Goal: Download file/media

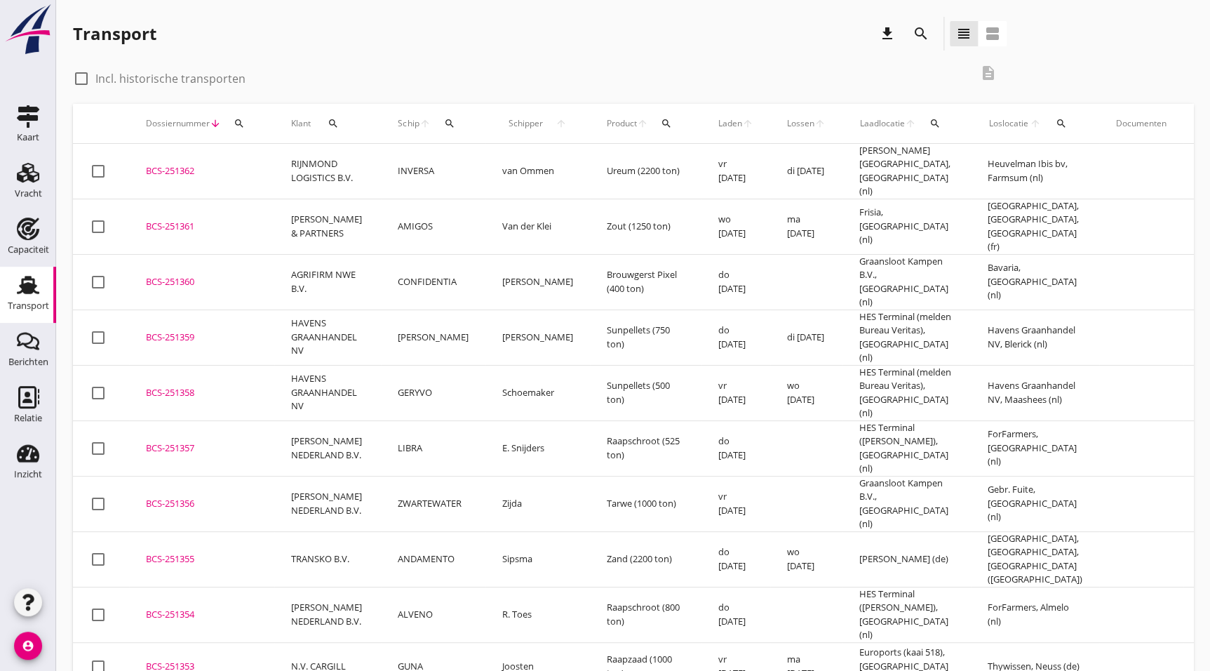
drag, startPoint x: 203, startPoint y: 610, endPoint x: 742, endPoint y: 553, distance: 542.0
click at [203, 660] on div "BCS-251353" at bounding box center [202, 667] width 112 height 14
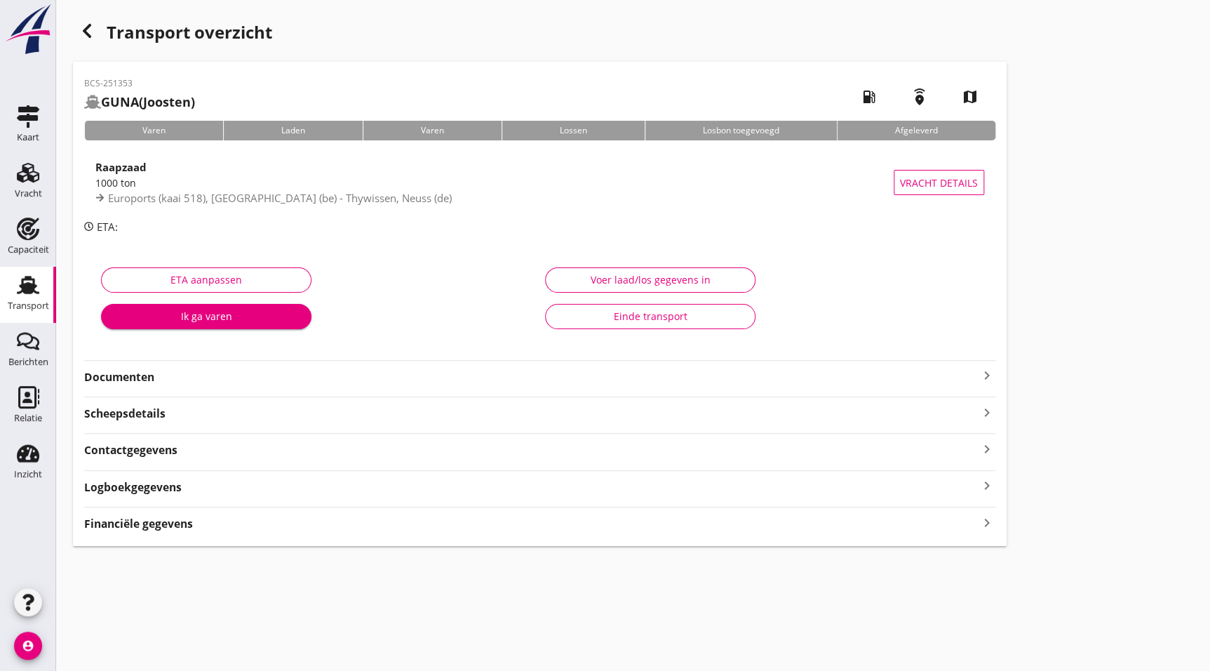
click at [180, 363] on div "Documenten keyboard_arrow_right" at bounding box center [539, 372] width 911 height 25
click at [180, 372] on strong "Documenten" at bounding box center [531, 377] width 895 height 16
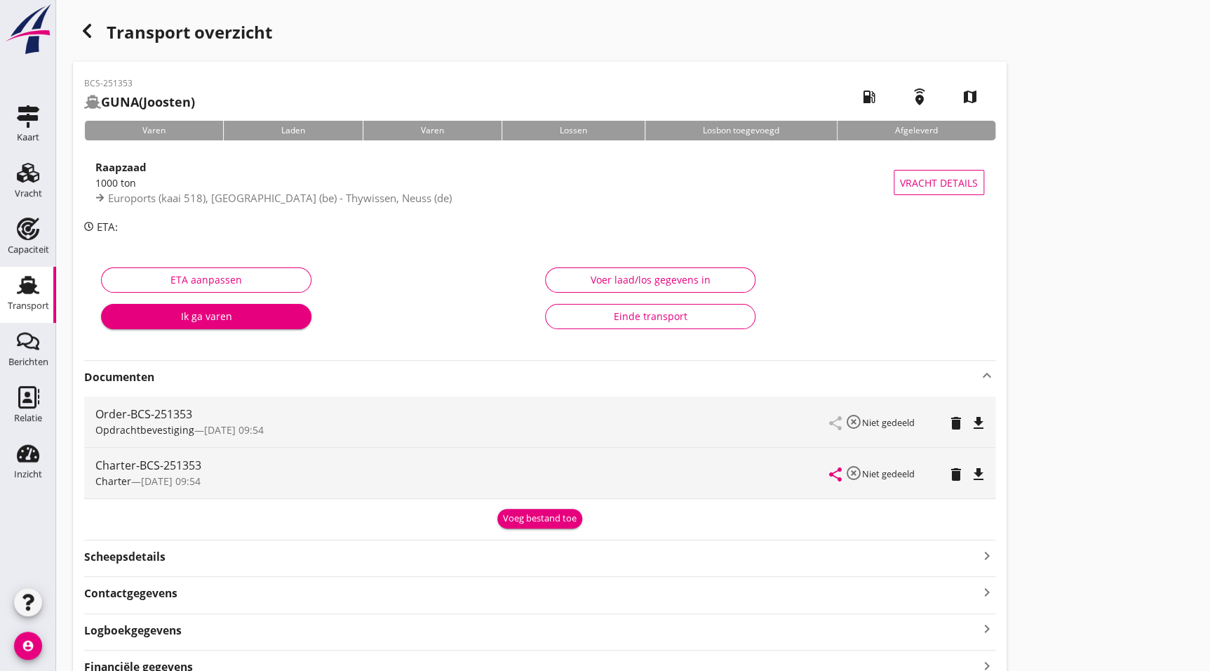
click at [975, 470] on icon "file_download" at bounding box center [978, 474] width 17 height 17
click at [86, 20] on div "button" at bounding box center [87, 31] width 28 height 28
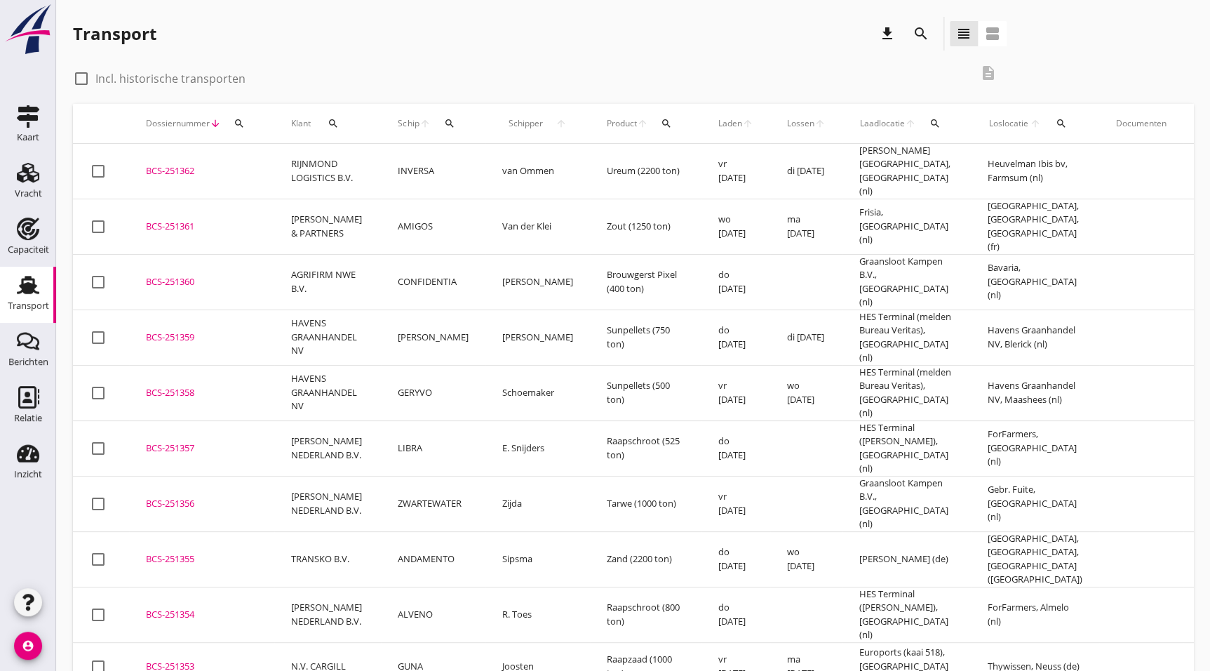
drag, startPoint x: 189, startPoint y: 576, endPoint x: 251, endPoint y: 568, distance: 61.5
click at [189, 587] on td "BCS-251354 upload_file Drop hier uw bestand om het aan het dossier toe te voegen" at bounding box center [201, 614] width 145 height 55
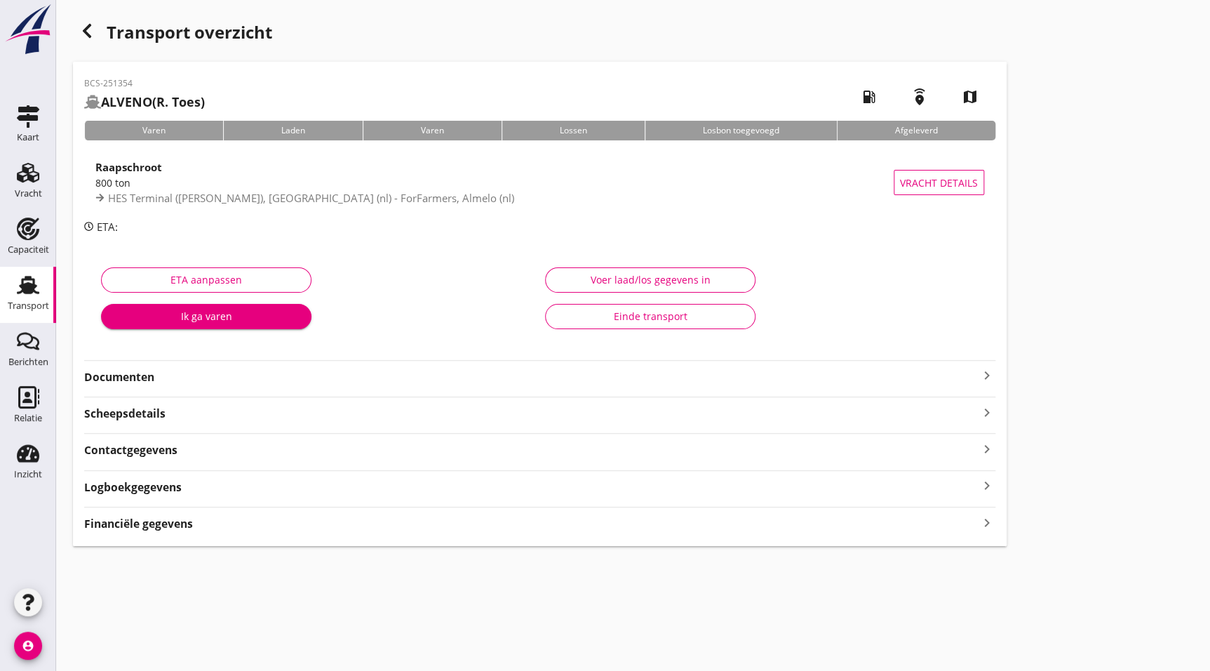
click at [160, 380] on strong "Documenten" at bounding box center [531, 377] width 895 height 16
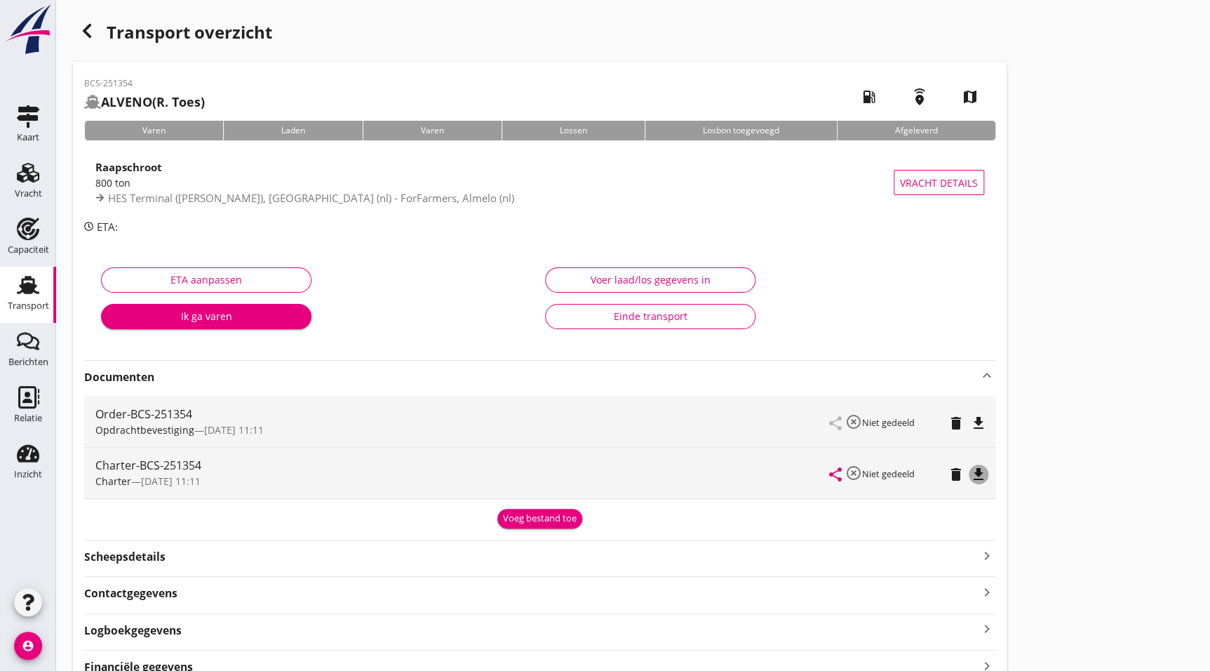
drag, startPoint x: 982, startPoint y: 470, endPoint x: 1002, endPoint y: 472, distance: 19.8
click at [982, 470] on icon "file_download" at bounding box center [978, 474] width 17 height 17
click at [84, 18] on div "button" at bounding box center [87, 31] width 28 height 28
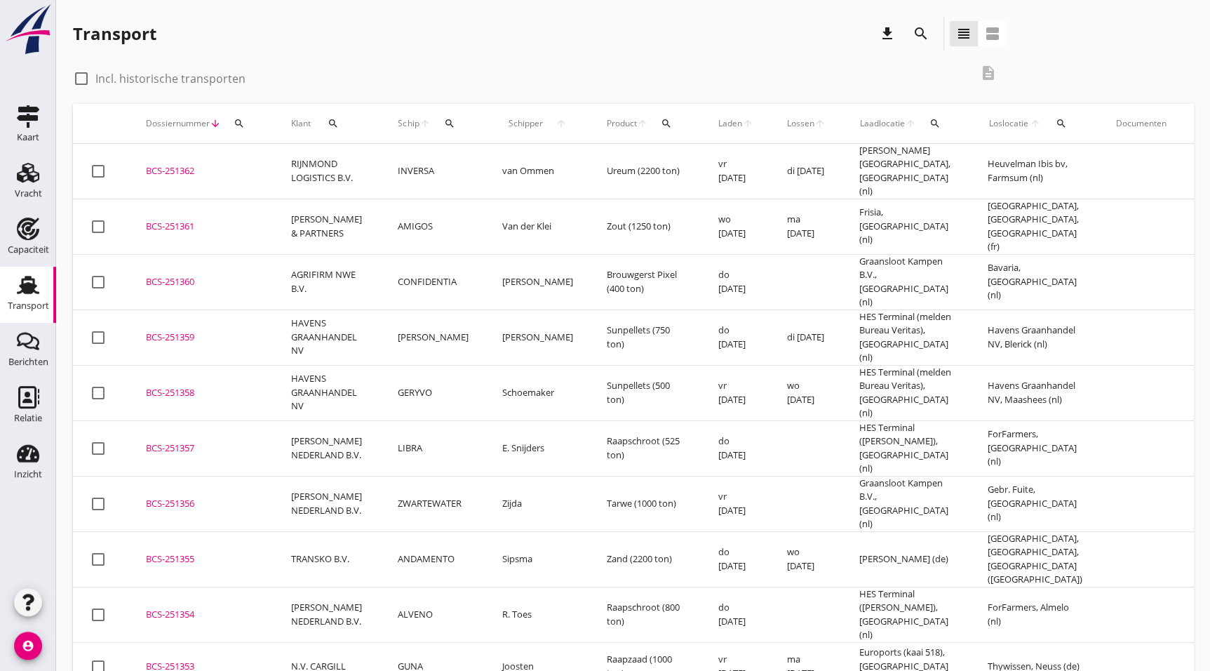
drag, startPoint x: 213, startPoint y: 507, endPoint x: 614, endPoint y: 557, distance: 404.4
click at [213, 531] on td "BCS-251355 upload_file Drop hier uw bestand om het aan het dossier toe te voegen" at bounding box center [201, 558] width 145 height 55
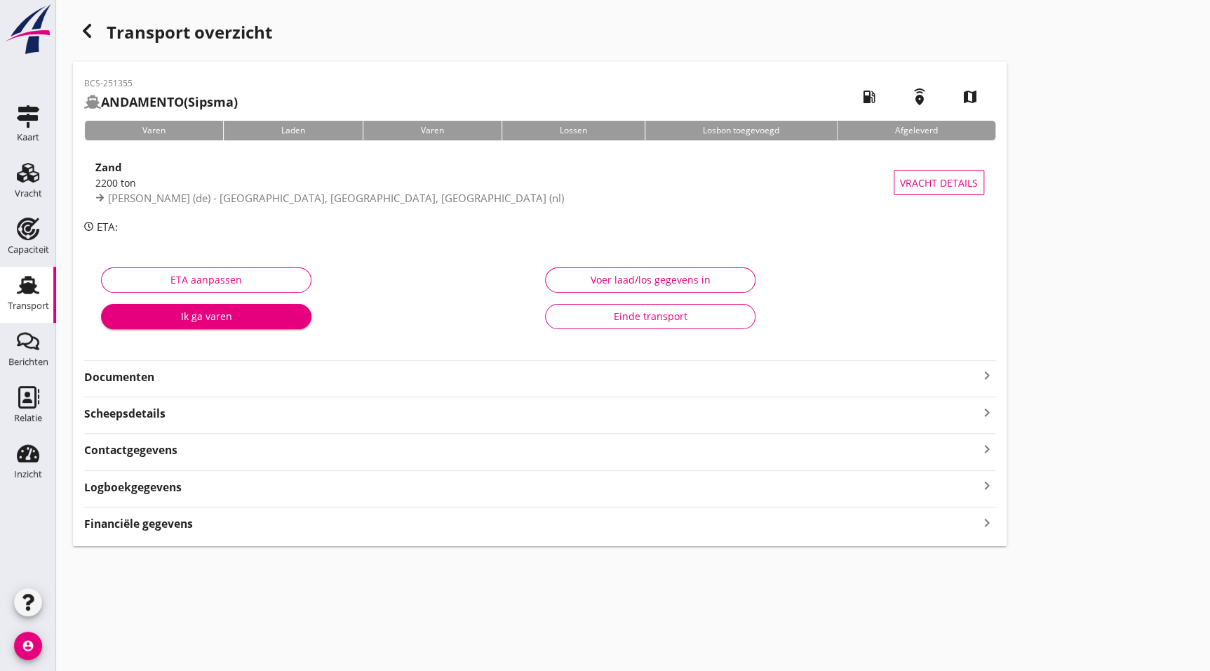
click at [140, 375] on strong "Documenten" at bounding box center [531, 377] width 895 height 16
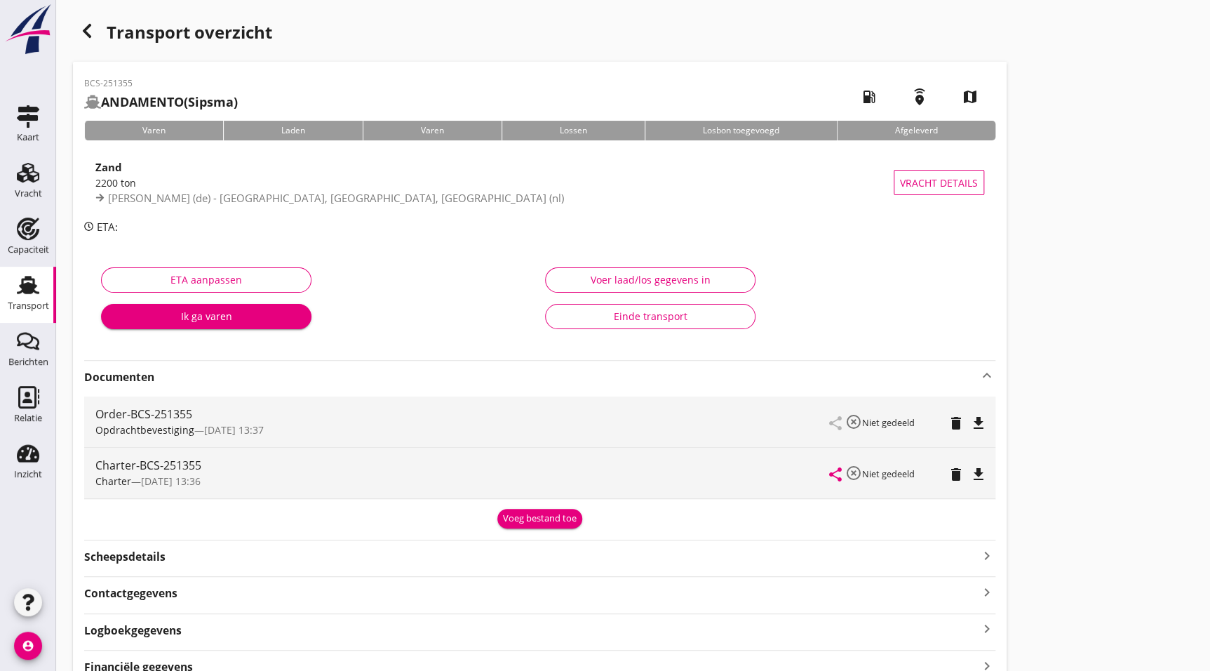
click at [973, 467] on icon "file_download" at bounding box center [978, 474] width 17 height 17
click at [76, 29] on div "button" at bounding box center [87, 31] width 28 height 28
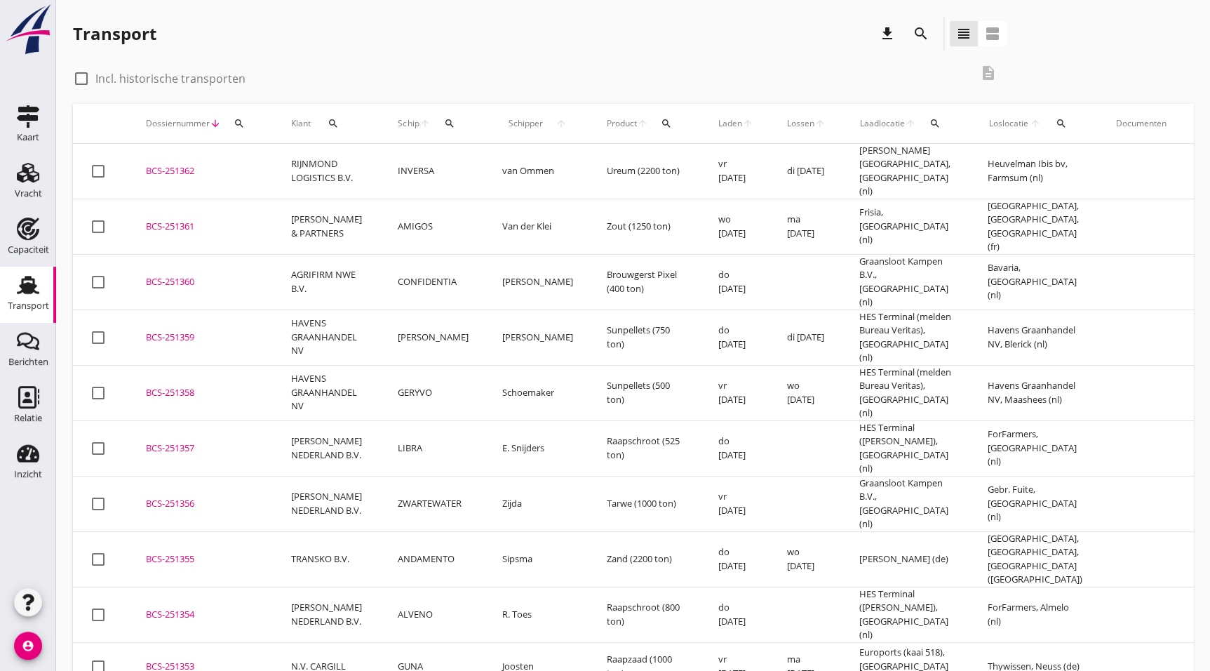
click at [196, 497] on div "BCS-251356" at bounding box center [202, 504] width 112 height 14
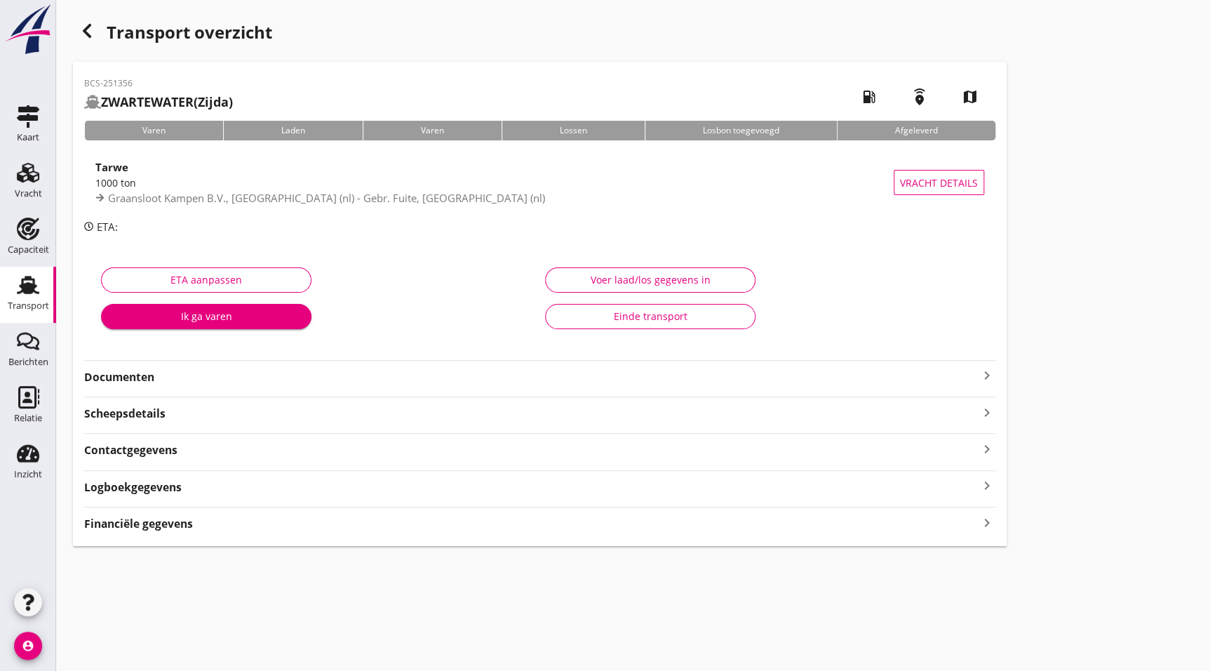
click at [149, 385] on strong "Documenten" at bounding box center [531, 377] width 895 height 16
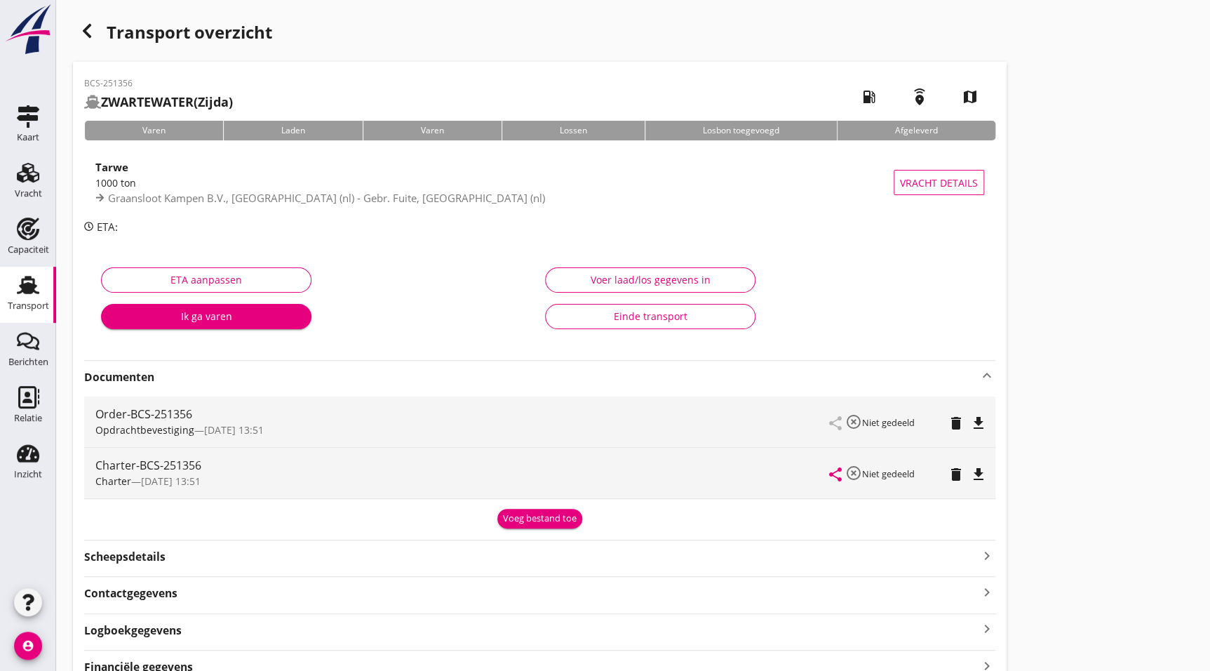
click at [973, 462] on div "share highlight_off Niet gedeeld delete file_download" at bounding box center [907, 473] width 154 height 51
click at [975, 465] on button "file_download" at bounding box center [979, 475] width 20 height 20
click at [89, 22] on icon "button" at bounding box center [87, 30] width 17 height 17
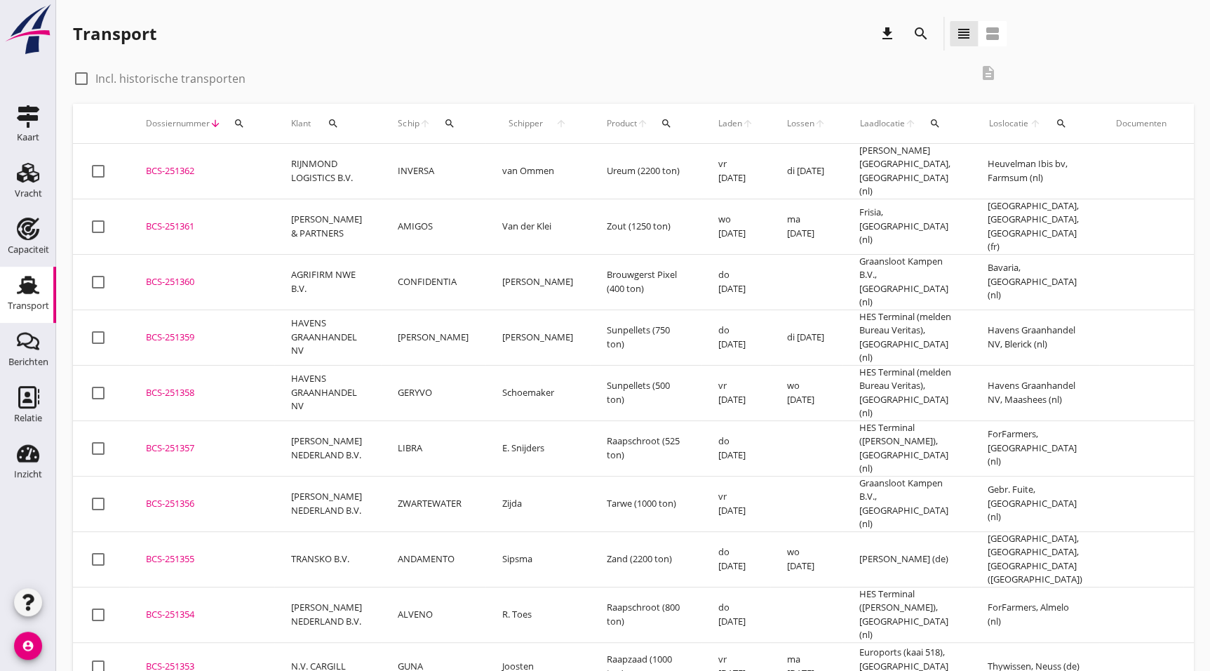
click at [239, 432] on td "BCS-251357 upload_file Drop hier uw bestand om het aan het dossier toe te voegen" at bounding box center [201, 447] width 145 height 55
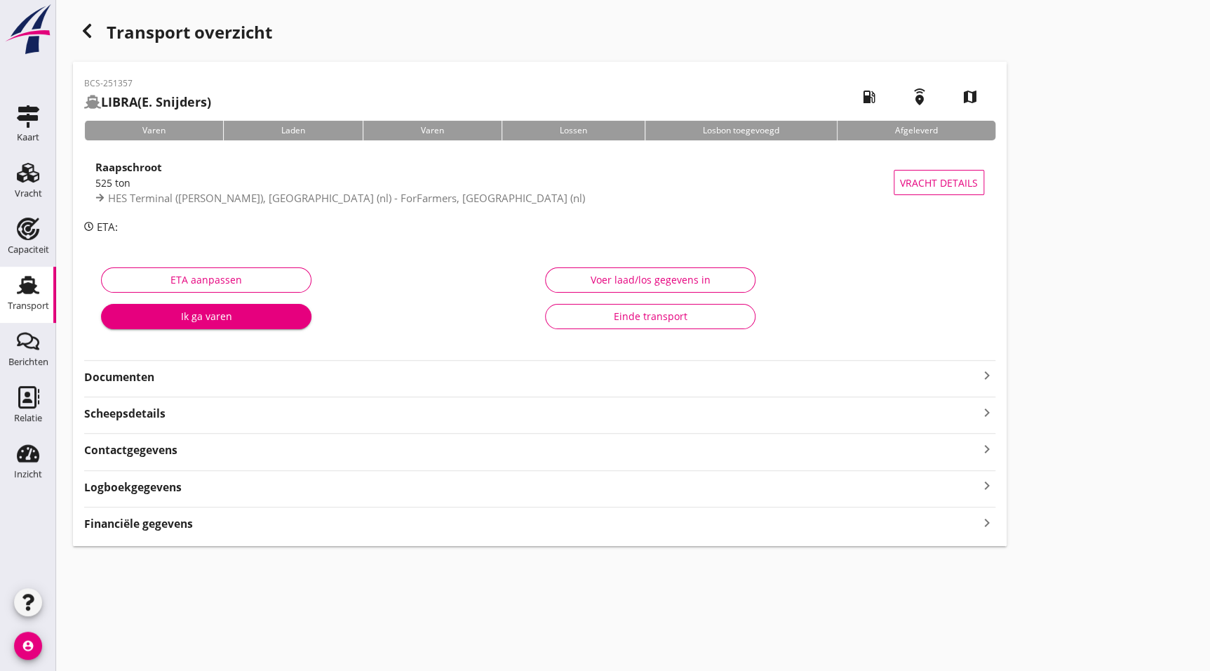
click at [140, 373] on strong "Documenten" at bounding box center [531, 377] width 895 height 16
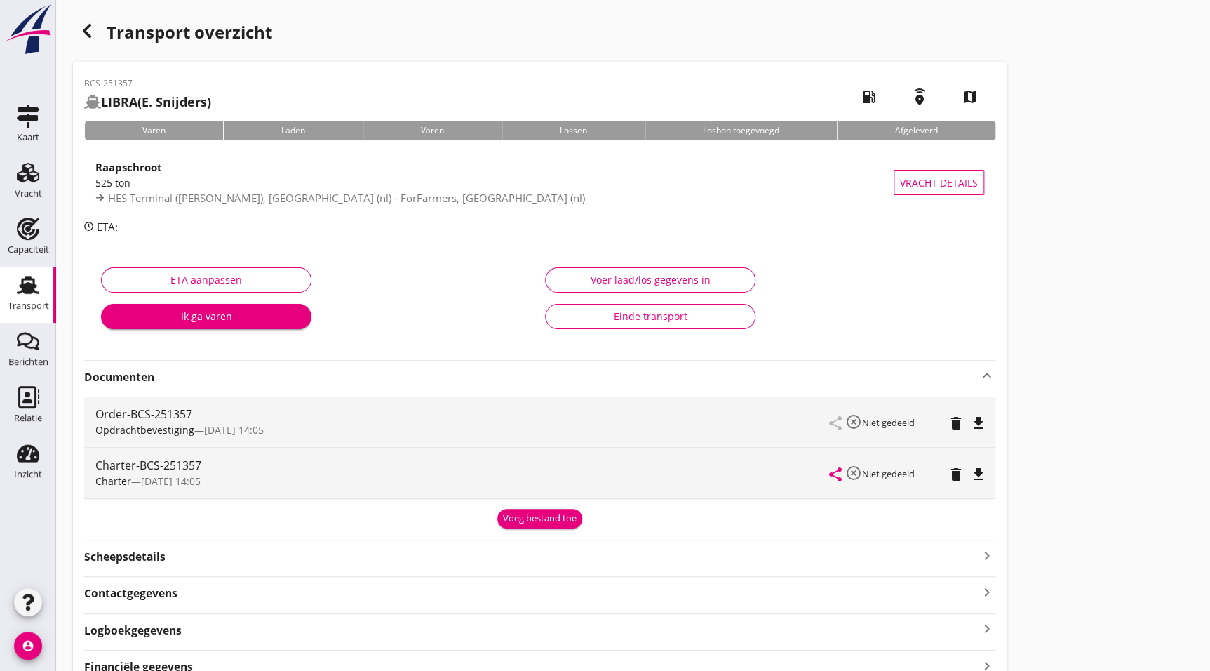
click at [976, 474] on icon "file_download" at bounding box center [978, 474] width 17 height 17
click at [93, 20] on div "button" at bounding box center [87, 31] width 28 height 28
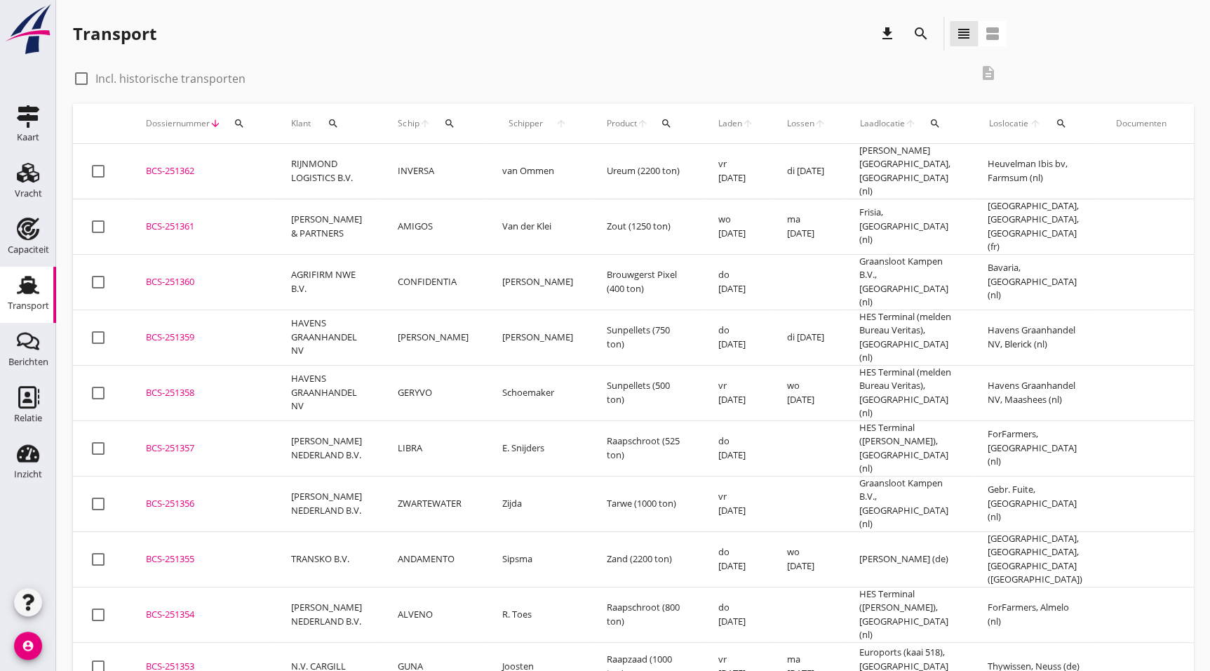
click at [194, 386] on div "BCS-251358" at bounding box center [202, 393] width 112 height 14
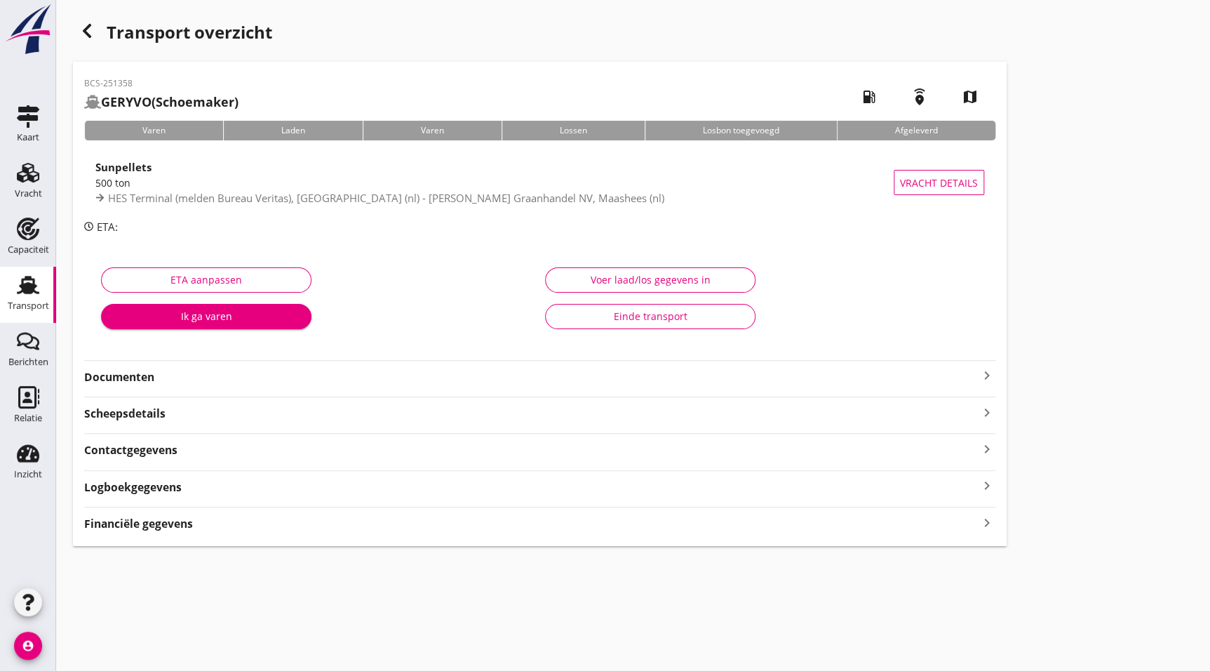
click at [150, 370] on strong "Documenten" at bounding box center [531, 377] width 895 height 16
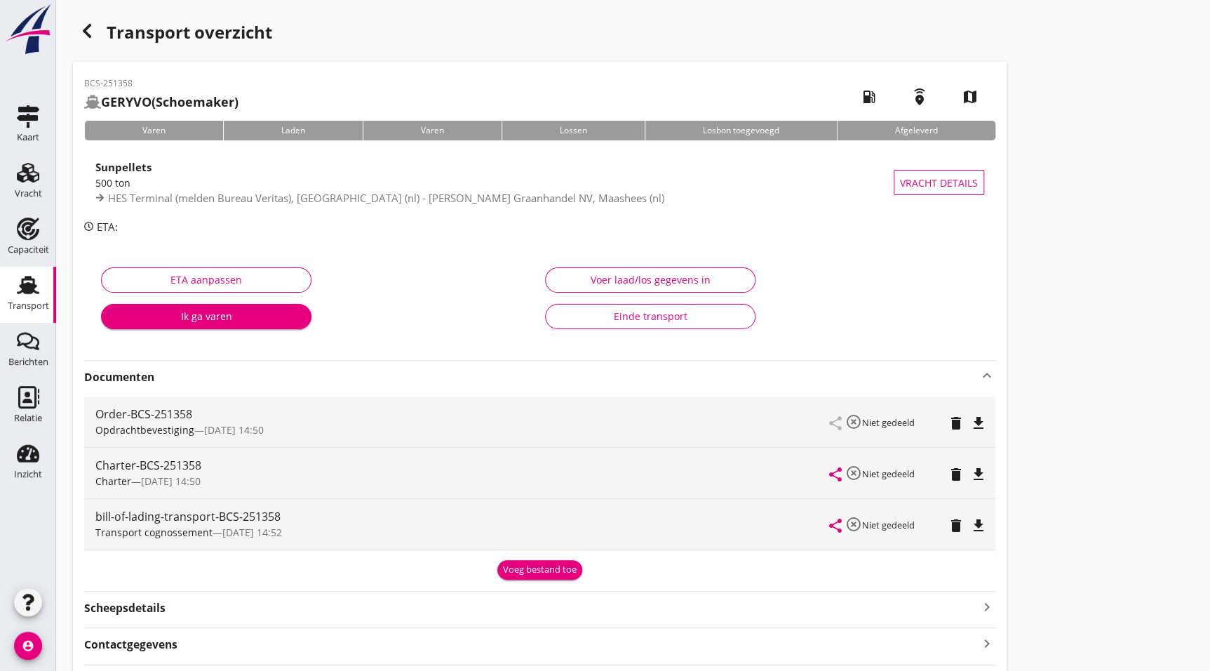
click at [981, 475] on icon "file_download" at bounding box center [978, 474] width 17 height 17
click at [86, 23] on icon "button" at bounding box center [87, 30] width 17 height 17
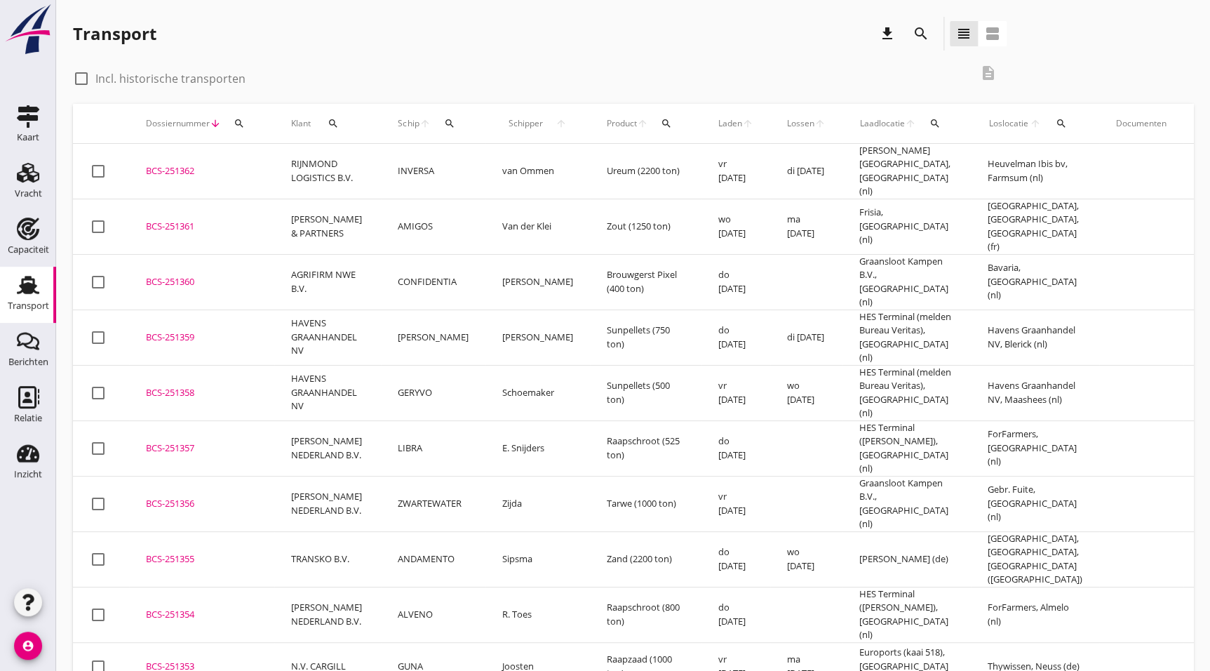
click at [147, 326] on td "BCS-251359 upload_file Drop hier uw bestand om het aan het dossier toe te voegen" at bounding box center [201, 336] width 145 height 55
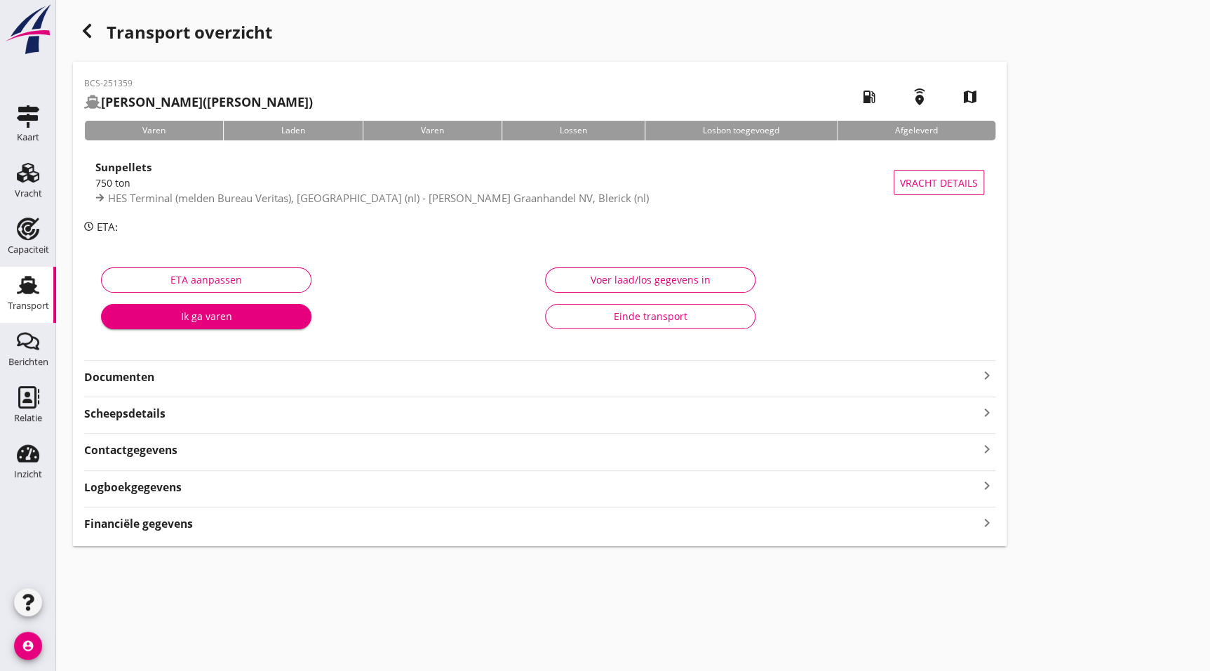
click at [150, 369] on strong "Documenten" at bounding box center [531, 377] width 895 height 16
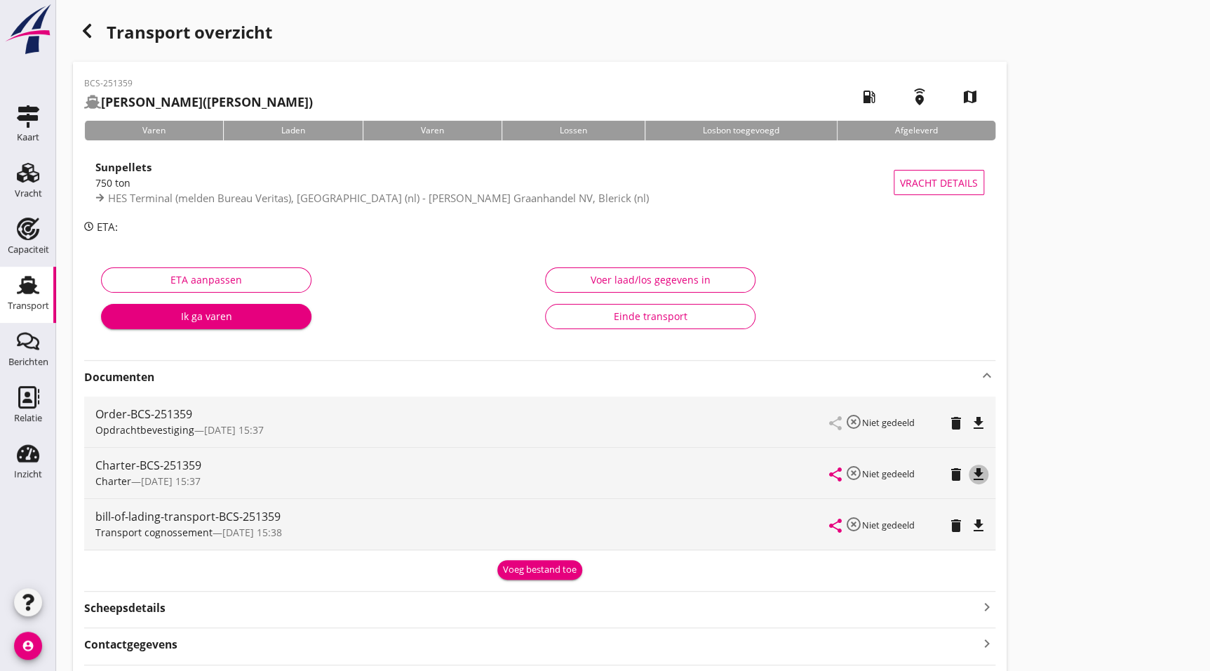
click at [983, 468] on icon "file_download" at bounding box center [978, 474] width 17 height 17
click at [84, 25] on icon "button" at bounding box center [87, 30] width 17 height 17
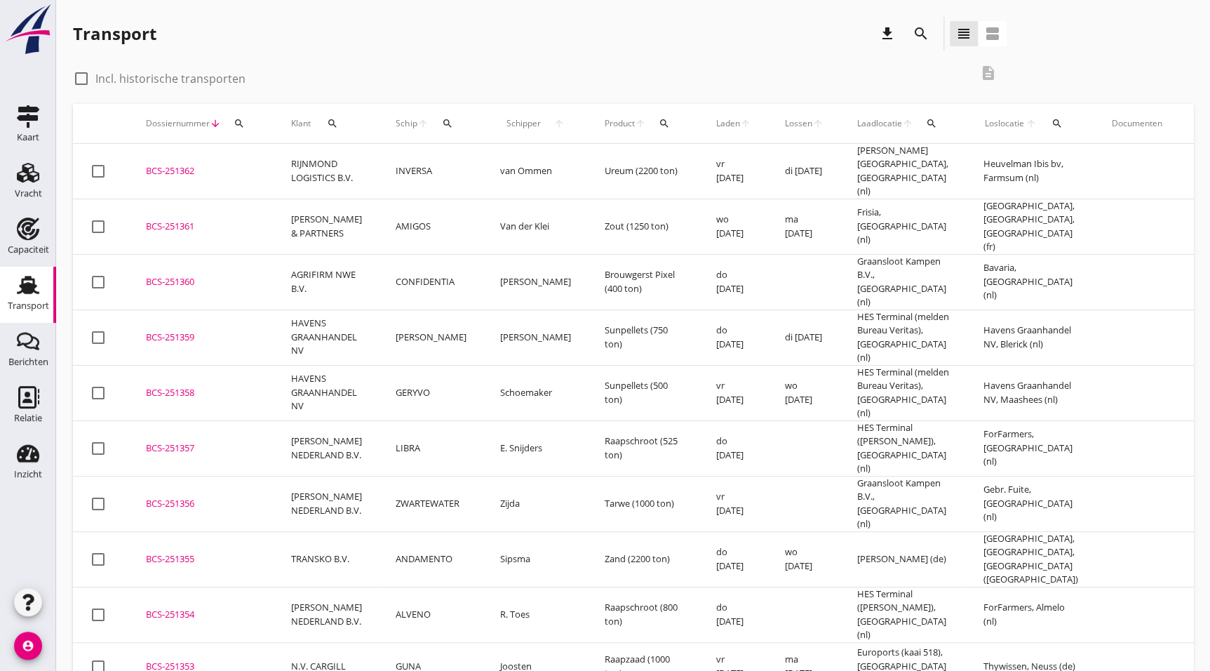
click at [195, 275] on div "BCS-251360" at bounding box center [202, 282] width 112 height 14
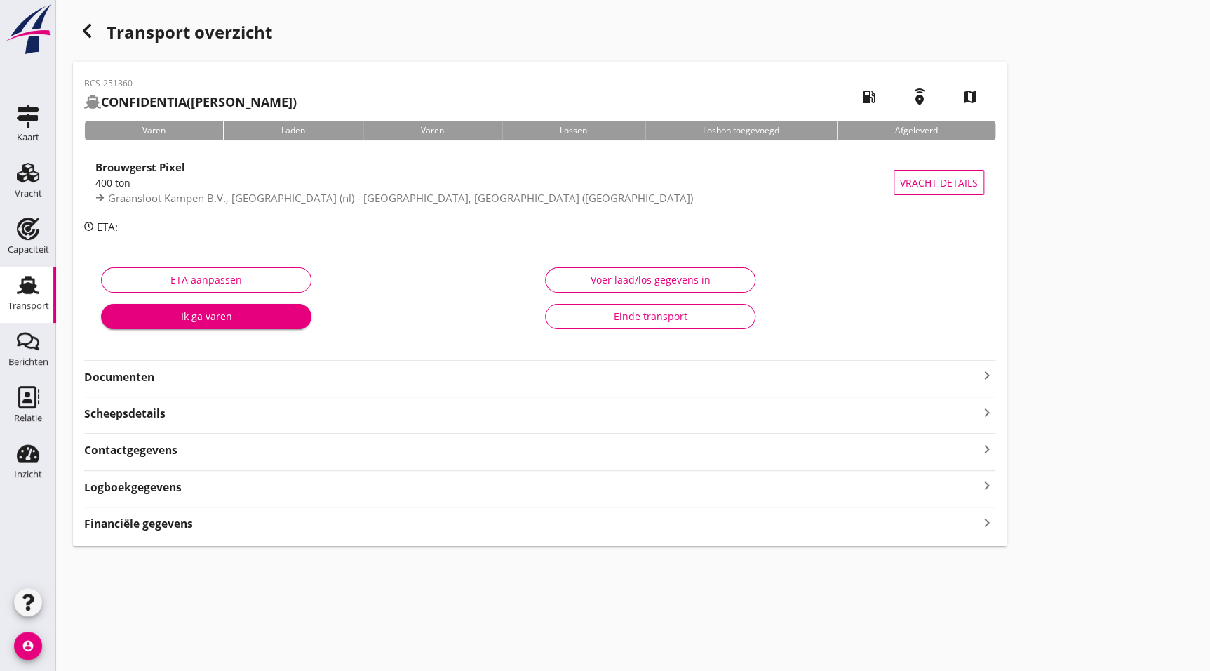
click at [150, 366] on div "Documenten keyboard_arrow_right" at bounding box center [539, 375] width 911 height 19
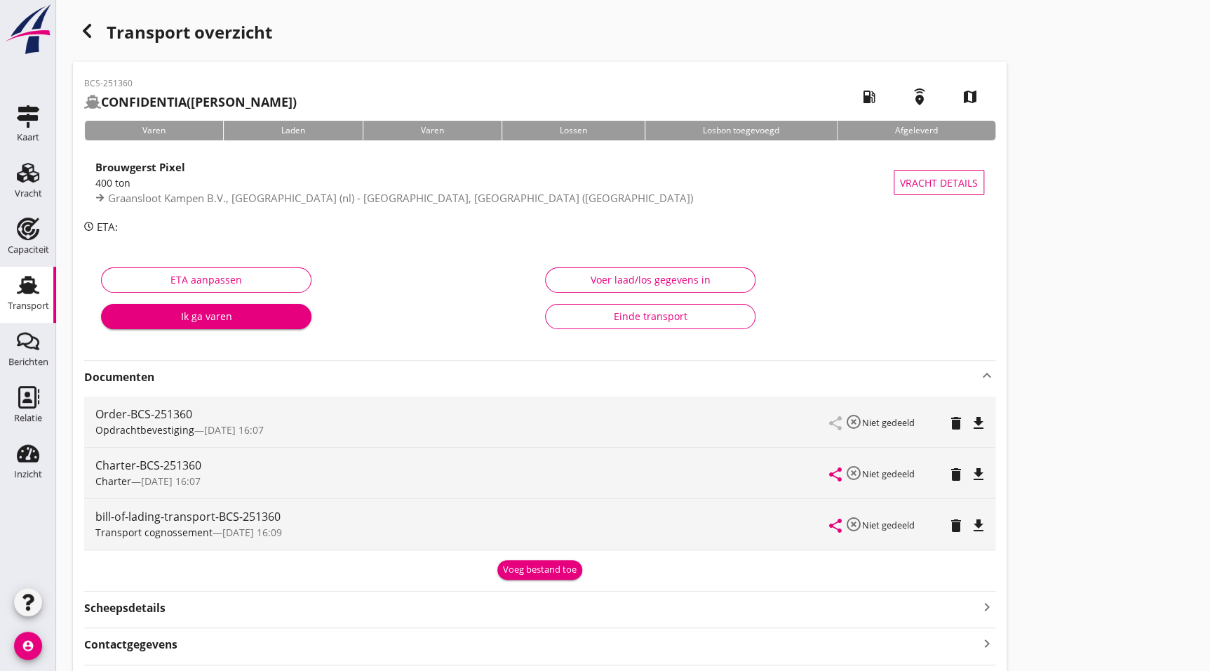
click at [977, 472] on icon "file_download" at bounding box center [978, 474] width 17 height 17
click at [101, 30] on div "Transport overzicht" at bounding box center [540, 34] width 934 height 34
click at [92, 33] on icon "button" at bounding box center [87, 30] width 17 height 17
